Goal: Information Seeking & Learning: Learn about a topic

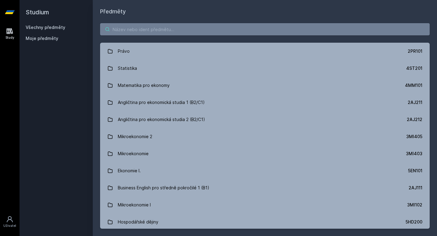
click at [132, 31] on input "search" at bounding box center [265, 29] width 330 height 12
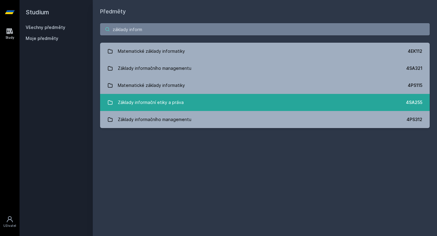
type input "základy inform"
click at [190, 105] on link "Základy informační etiky a práva 4SA255" at bounding box center [265, 102] width 330 height 17
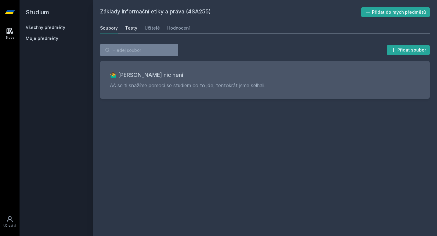
click at [130, 25] on div "Testy" at bounding box center [131, 28] width 12 height 6
click at [157, 28] on div "Učitelé" at bounding box center [152, 28] width 15 height 6
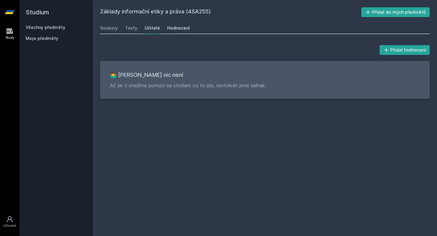
click at [172, 27] on div "Hodnocení" at bounding box center [178, 28] width 23 height 6
